Goal: Transaction & Acquisition: Purchase product/service

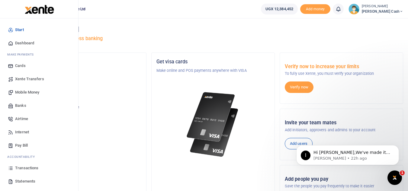
click at [32, 89] on link "Mobile Money" at bounding box center [39, 92] width 69 height 13
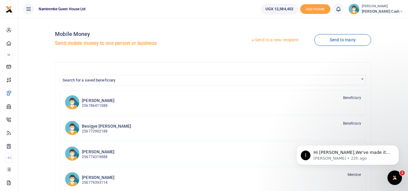
click at [268, 40] on link "Send to a new recipient" at bounding box center [274, 40] width 79 height 11
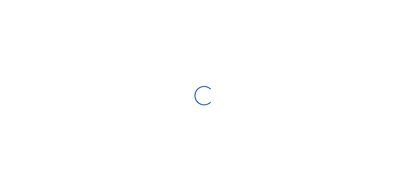
select select "Loading bundles"
select select
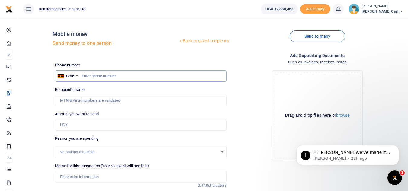
click at [83, 76] on input "text" at bounding box center [141, 75] width 172 height 11
type input "0782093057"
type input "Ssuubi Sarah"
type input "0782093057"
click at [67, 126] on input "Amount you want to send" at bounding box center [141, 124] width 172 height 11
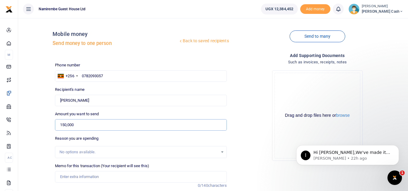
type input "150,000"
click at [65, 151] on div "No options available." at bounding box center [138, 152] width 158 height 6
click at [72, 151] on div "No options available." at bounding box center [138, 152] width 158 height 6
click at [62, 149] on div "No options available." at bounding box center [138, 152] width 158 height 6
click at [62, 150] on div "No options available." at bounding box center [138, 152] width 158 height 6
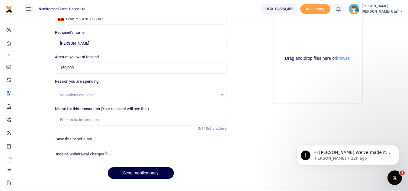
scroll to position [60, 0]
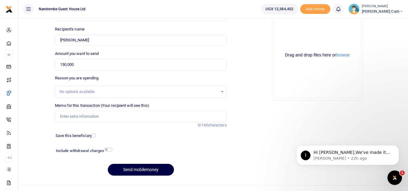
click at [70, 90] on div "No options available." at bounding box center [138, 92] width 158 height 6
click at [76, 77] on label "Reason you are spending" at bounding box center [76, 78] width 43 height 6
click at [66, 78] on label "Reason you are spending" at bounding box center [76, 78] width 43 height 6
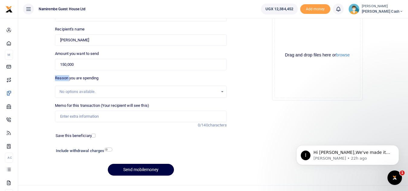
click at [66, 78] on label "Reason you are spending" at bounding box center [76, 78] width 43 height 6
click at [69, 77] on label "Reason you are spending" at bounding box center [76, 78] width 43 height 6
click at [72, 80] on label "Reason you are spending" at bounding box center [76, 78] width 43 height 6
click at [77, 77] on label "Reason you are spending" at bounding box center [76, 78] width 43 height 6
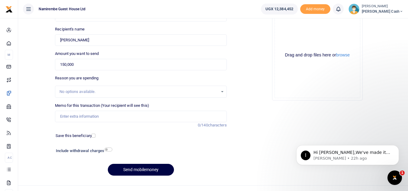
click at [70, 78] on label "Reason you are spending" at bounding box center [76, 78] width 43 height 6
click at [61, 78] on label "Reason you are spending" at bounding box center [76, 78] width 43 height 6
click at [65, 90] on div "No options available." at bounding box center [138, 92] width 158 height 6
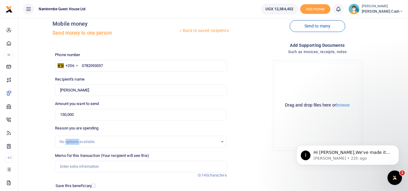
scroll to position [0, 0]
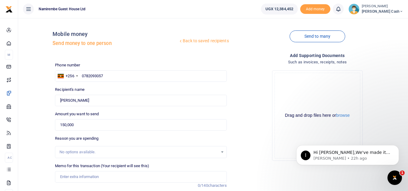
click at [63, 152] on div "No options available." at bounding box center [138, 152] width 158 height 6
click at [68, 149] on div "No options available." at bounding box center [138, 152] width 158 height 6
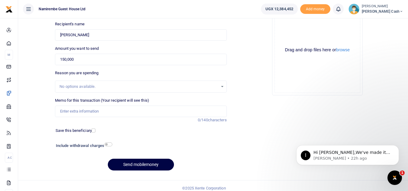
scroll to position [70, 0]
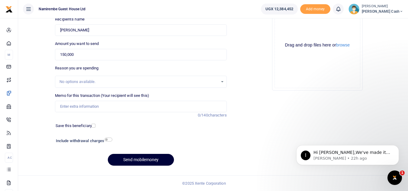
click at [136, 159] on button "Send mobilemoney" at bounding box center [141, 160] width 66 height 12
click at [67, 107] on input "Memo for this transaction (Your recipient will see this)" at bounding box center [141, 106] width 172 height 11
type input "P"
type input "B"
type input "Being payment for 5 banch"
